Goal: Information Seeking & Learning: Learn about a topic

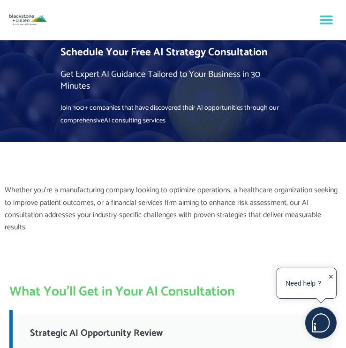
click at [331, 17] on icon "Menu Toggle" at bounding box center [326, 20] width 14 height 14
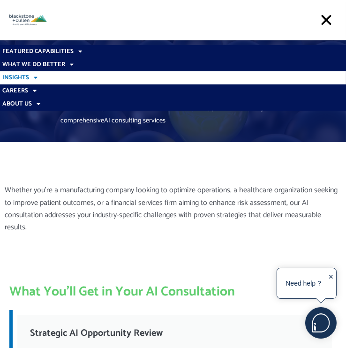
click at [36, 77] on span at bounding box center [33, 77] width 8 height 15
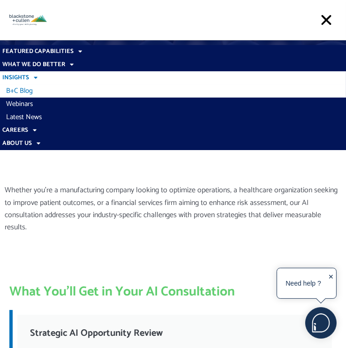
click at [24, 90] on link "B+C Blog" at bounding box center [173, 90] width 346 height 13
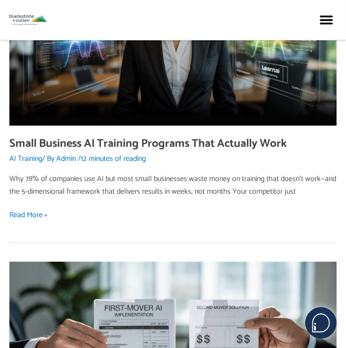
scroll to position [468, 0]
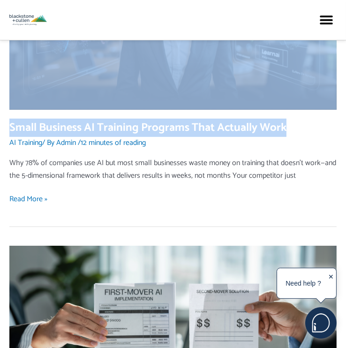
drag, startPoint x: 295, startPoint y: 125, endPoint x: 9, endPoint y: 120, distance: 286.2
click at [9, 121] on h2 "Small Business AI Training Programs That Actually Work" at bounding box center [172, 128] width 327 height 14
copy div "Small Business AI Training Programs That Actually Work"
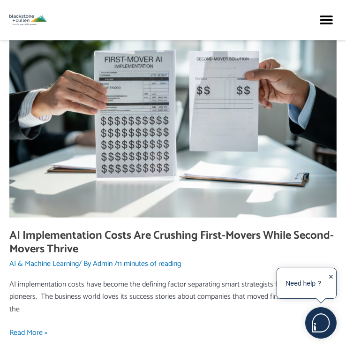
scroll to position [843, 0]
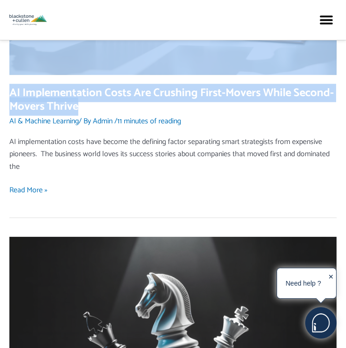
drag, startPoint x: 90, startPoint y: 106, endPoint x: 9, endPoint y: 97, distance: 81.5
click at [9, 97] on h2 "AI Implementation Costs Are Crushing First-Movers While Second-Movers Thrive" at bounding box center [172, 100] width 327 height 28
drag, startPoint x: 9, startPoint y: 97, endPoint x: 97, endPoint y: 105, distance: 88.4
click at [98, 105] on h2 "AI Implementation Costs Are Crushing First-Movers While Second-Movers Thrive" at bounding box center [172, 100] width 327 height 28
click at [82, 108] on h2 "AI Implementation Costs Are Crushing First-Movers While Second-Movers Thrive" at bounding box center [172, 100] width 327 height 28
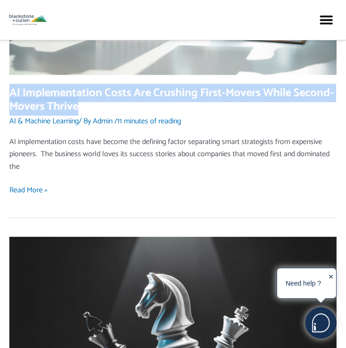
drag, startPoint x: 81, startPoint y: 105, endPoint x: 11, endPoint y: 98, distance: 70.1
click at [11, 98] on h2 "AI Implementation Costs Are Crushing First-Movers While Second-Movers Thrive" at bounding box center [172, 100] width 327 height 28
copy link "AI Implementation Costs Are Crushing First-Movers While Second-Movers Thrive"
